Goal: Information Seeking & Learning: Learn about a topic

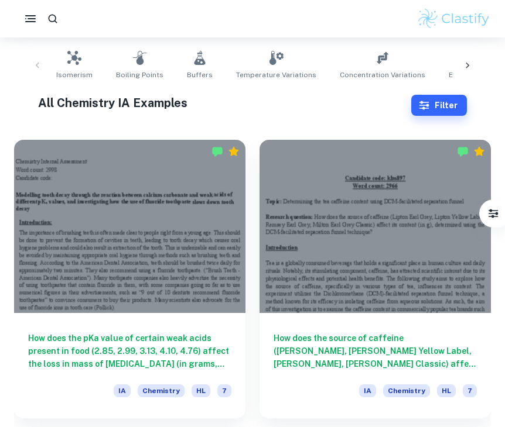
scroll to position [215, 0]
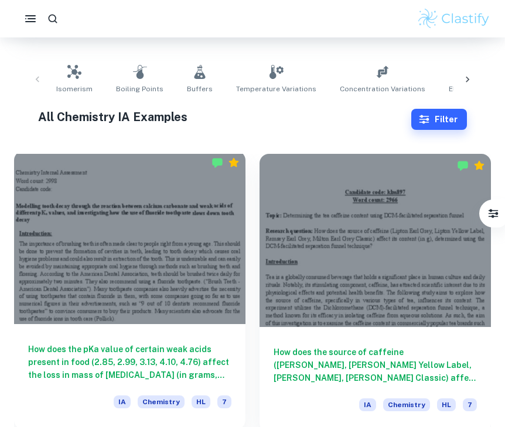
click at [191, 262] on div at bounding box center [129, 237] width 231 height 173
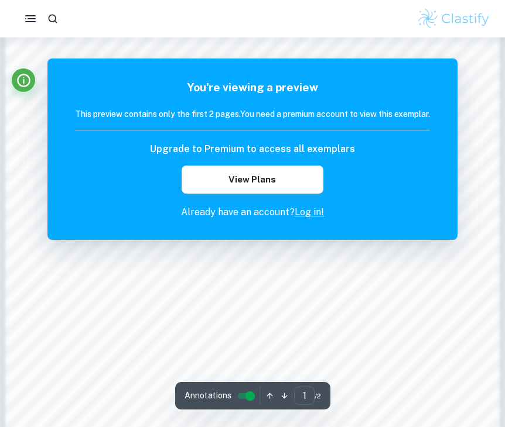
scroll to position [726, 0]
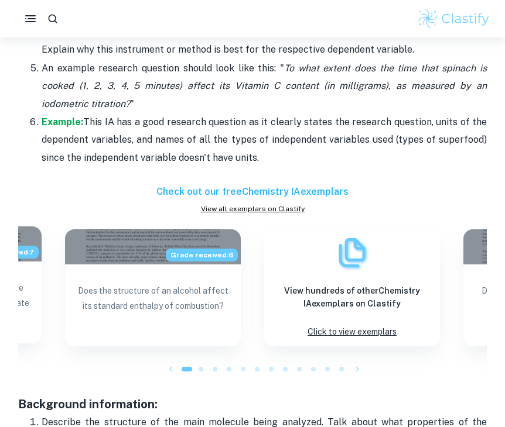
scroll to position [1257, 0]
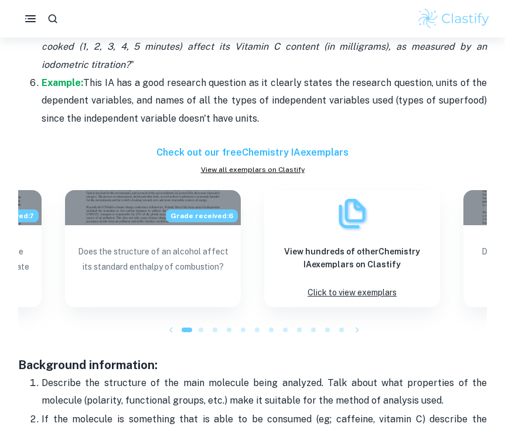
drag, startPoint x: 232, startPoint y: 208, endPoint x: 8, endPoint y: 379, distance: 281.5
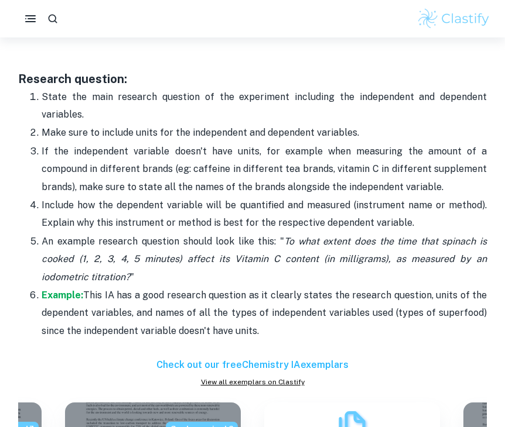
scroll to position [744, 0]
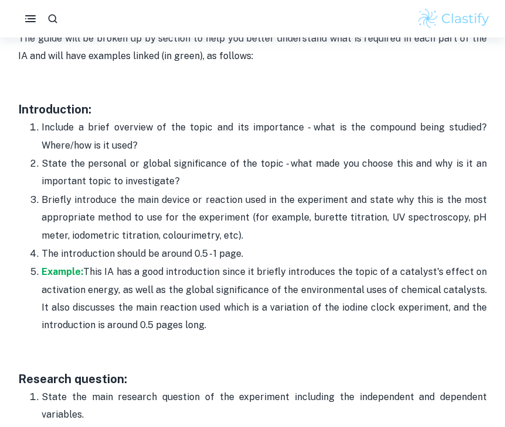
click at [69, 165] on p "State the personal or global significance of the topic - what made you choose t…" at bounding box center [264, 173] width 445 height 36
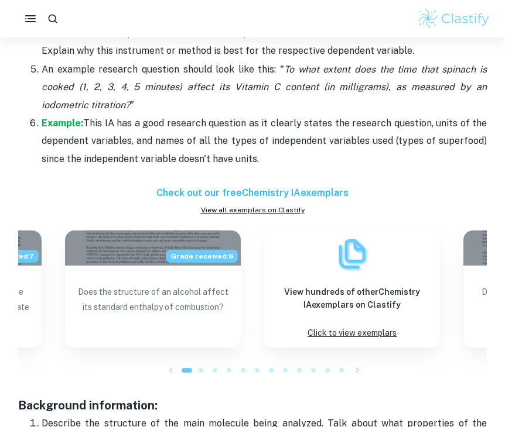
scroll to position [1122, 0]
